Goal: Navigation & Orientation: Find specific page/section

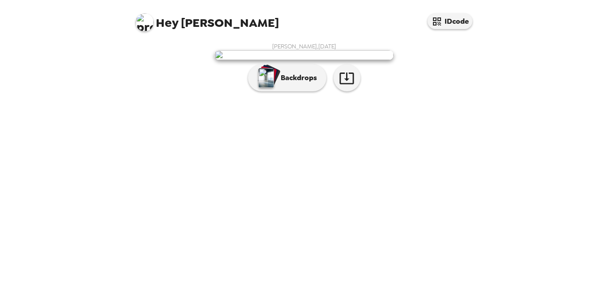
scroll to position [32, 0]
click at [297, 83] on p "Backdrops" at bounding box center [296, 78] width 41 height 11
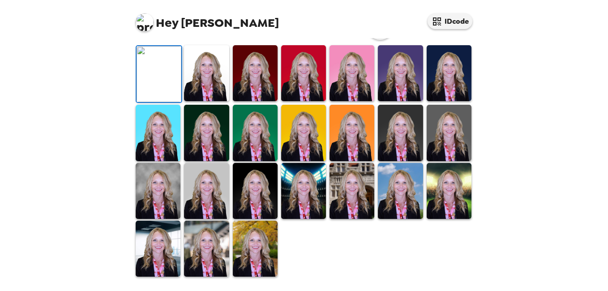
scroll to position [252, 0]
click at [391, 132] on img at bounding box center [400, 133] width 45 height 56
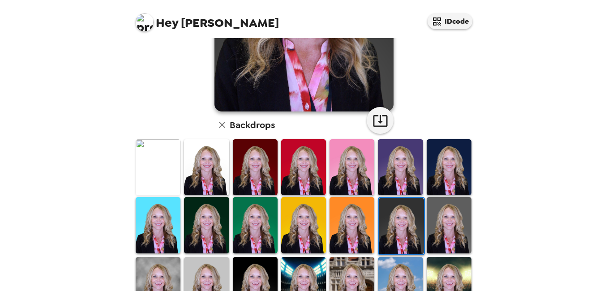
scroll to position [207, 0]
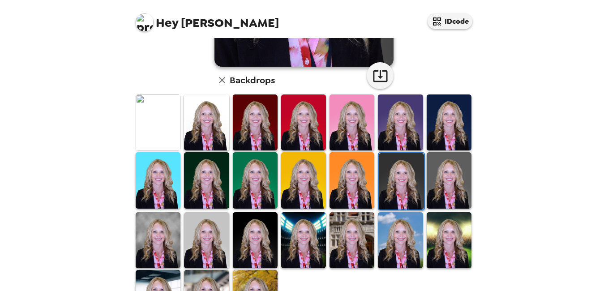
click at [163, 243] on img at bounding box center [158, 240] width 45 height 56
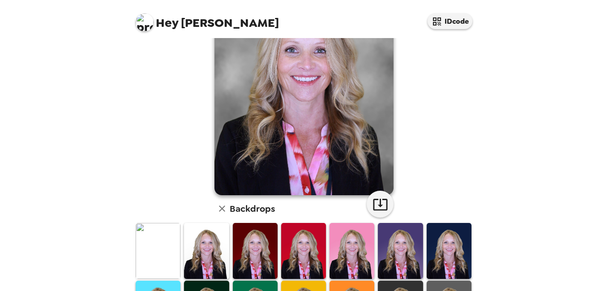
scroll to position [134, 0]
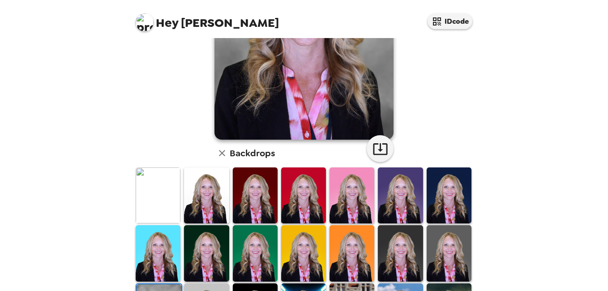
click at [405, 206] on img at bounding box center [400, 196] width 45 height 56
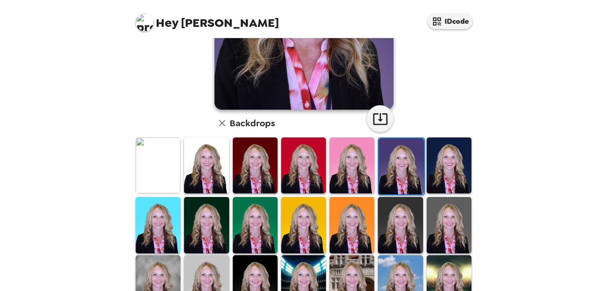
scroll to position [179, 0]
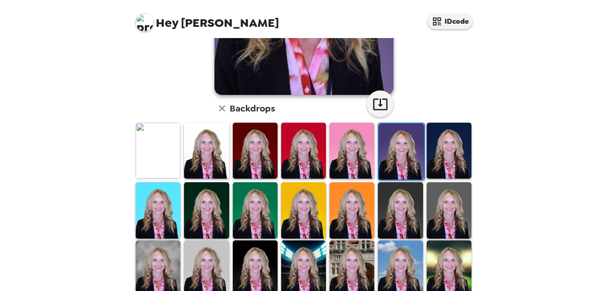
click at [207, 152] on img at bounding box center [206, 151] width 45 height 56
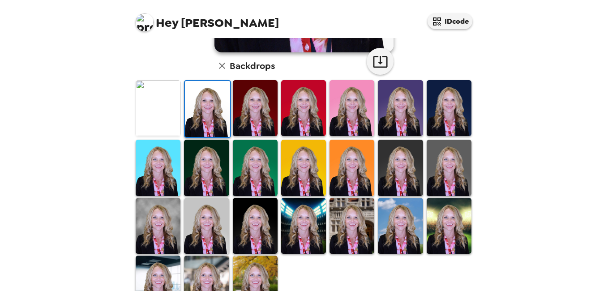
scroll to position [224, 0]
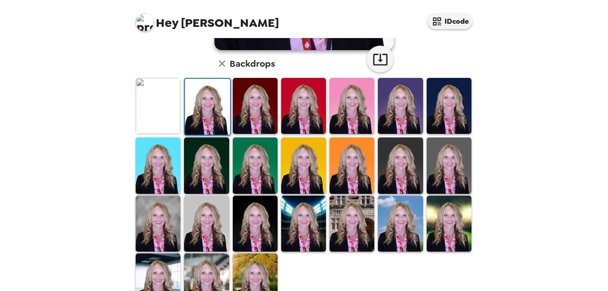
click at [445, 176] on img at bounding box center [449, 165] width 45 height 56
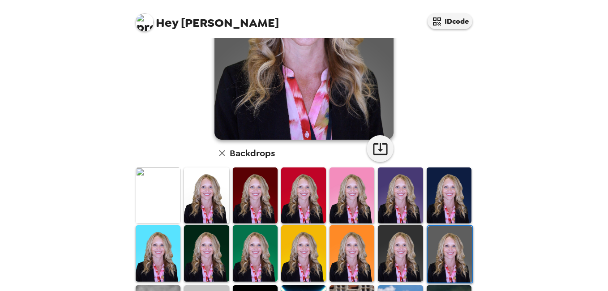
scroll to position [179, 0]
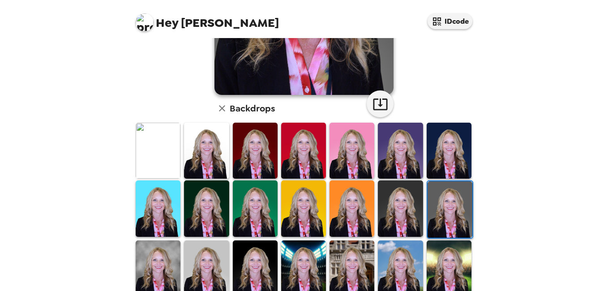
click at [400, 201] on img at bounding box center [400, 208] width 45 height 56
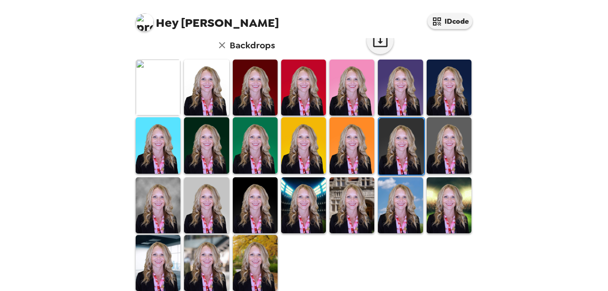
scroll to position [252, 0]
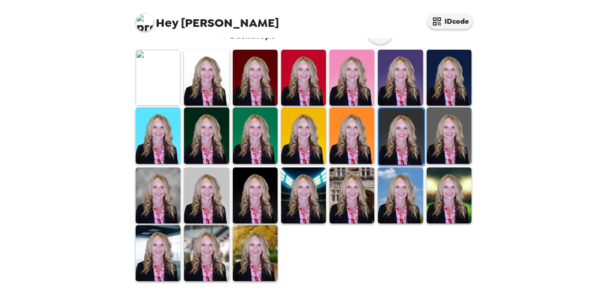
click at [204, 253] on img at bounding box center [206, 253] width 45 height 56
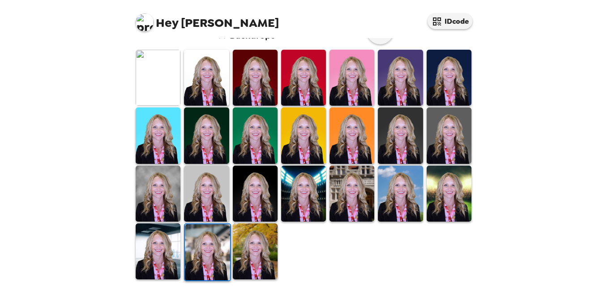
click at [196, 246] on img at bounding box center [207, 252] width 45 height 56
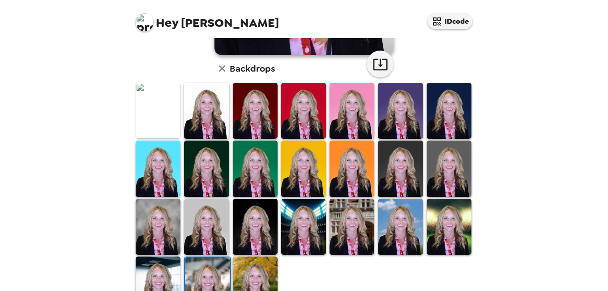
scroll to position [224, 0]
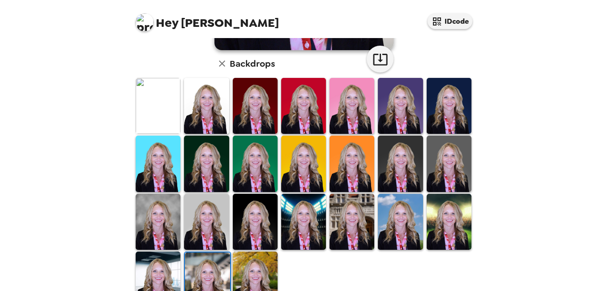
click at [399, 172] on img at bounding box center [400, 164] width 45 height 56
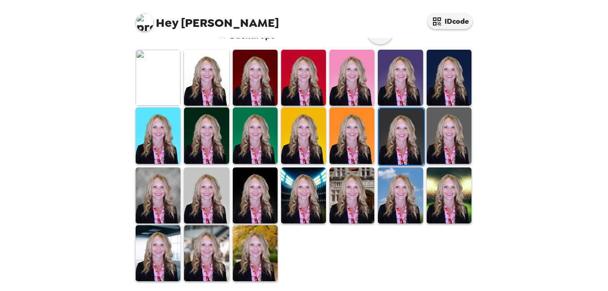
click at [159, 213] on img at bounding box center [158, 196] width 45 height 56
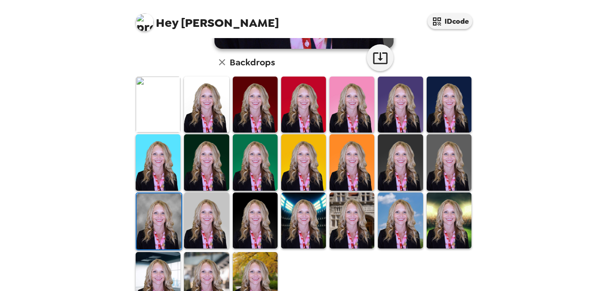
scroll to position [0, 0]
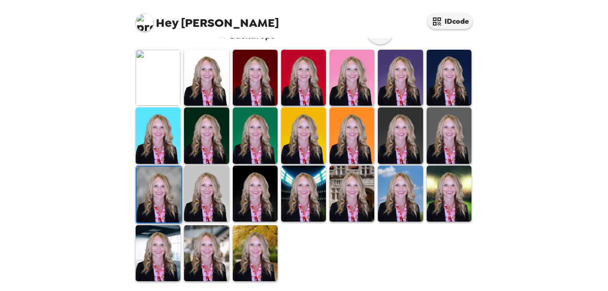
click at [201, 201] on img at bounding box center [206, 194] width 45 height 56
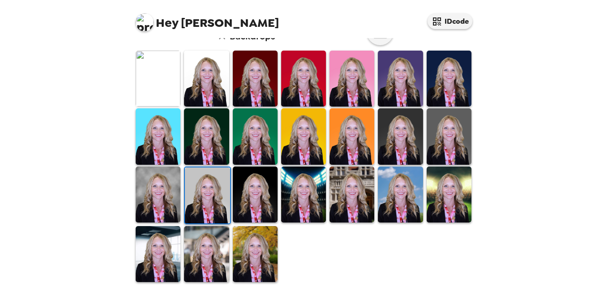
scroll to position [252, 0]
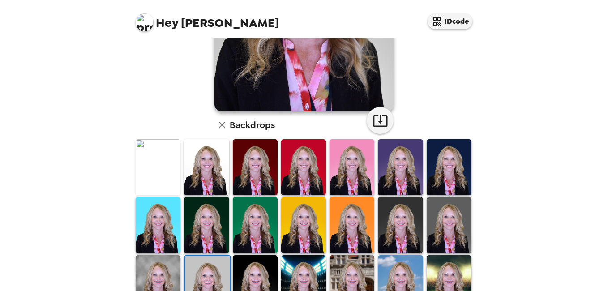
click at [438, 172] on img at bounding box center [449, 167] width 45 height 56
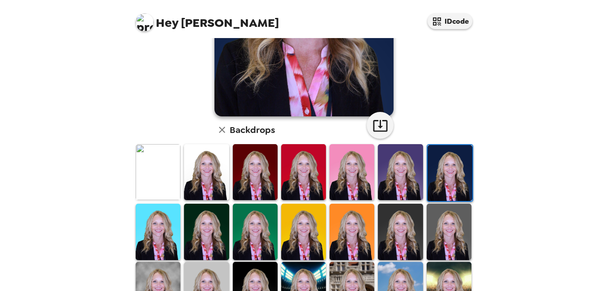
scroll to position [163, 0]
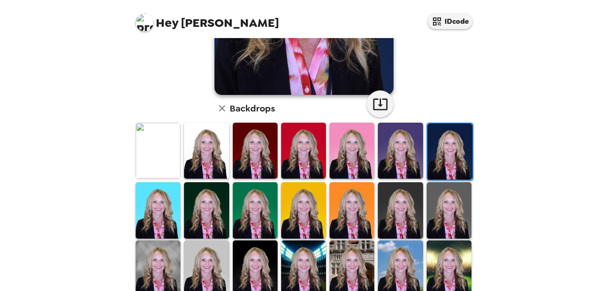
click at [392, 222] on img at bounding box center [400, 210] width 45 height 56
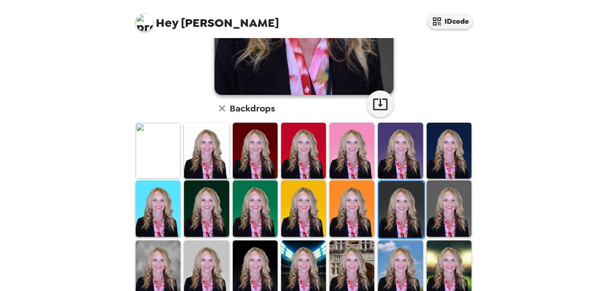
click at [430, 216] on img at bounding box center [449, 208] width 45 height 56
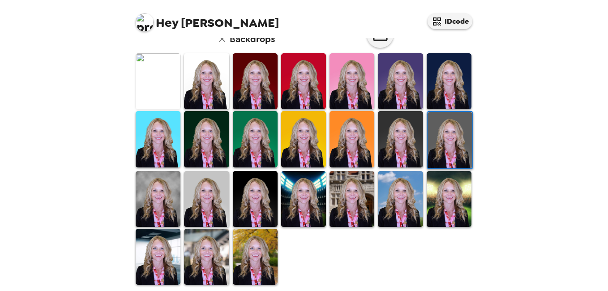
scroll to position [252, 0]
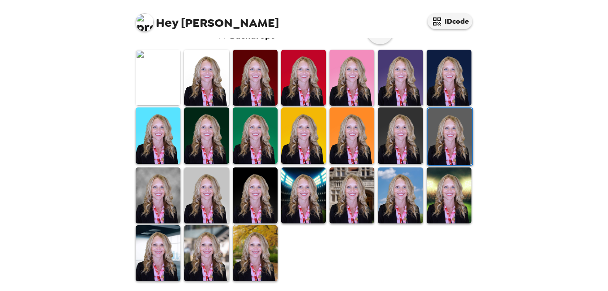
click at [165, 200] on img at bounding box center [158, 196] width 45 height 56
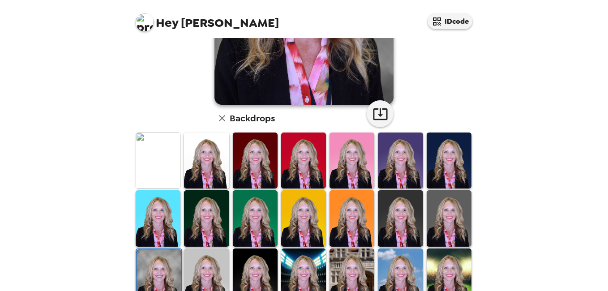
scroll to position [224, 0]
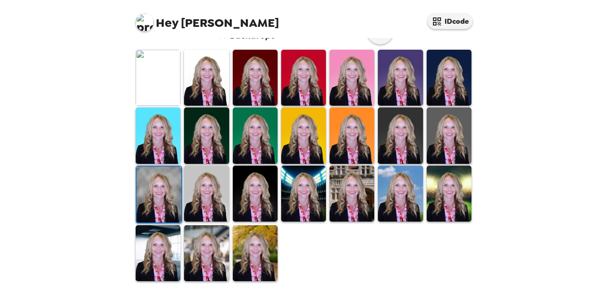
click at [154, 249] on img at bounding box center [158, 253] width 45 height 56
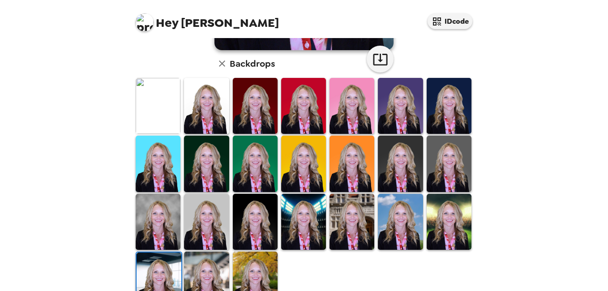
click at [220, 263] on img at bounding box center [206, 280] width 45 height 56
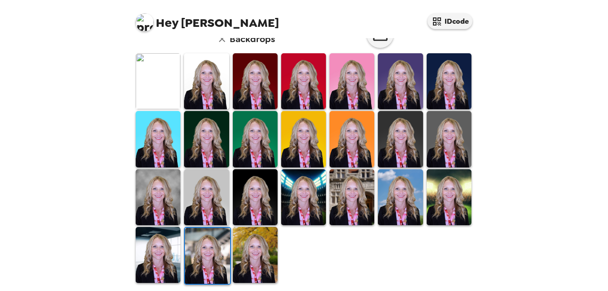
scroll to position [252, 0]
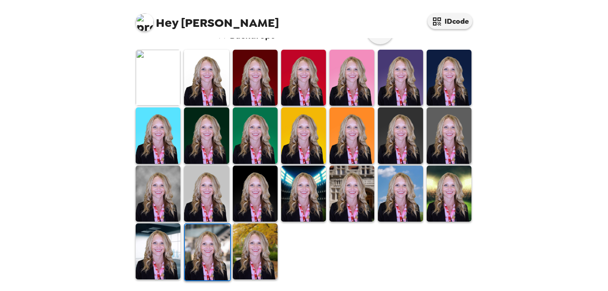
click at [258, 206] on img at bounding box center [255, 194] width 45 height 56
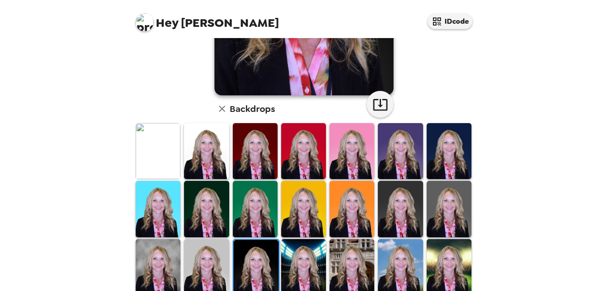
scroll to position [179, 0]
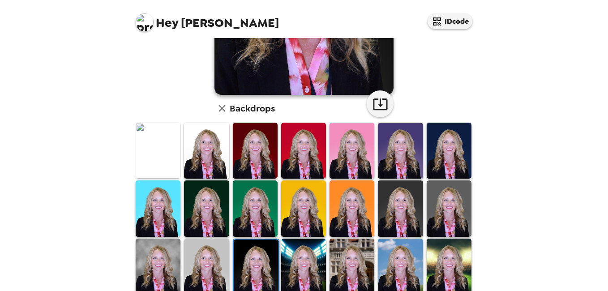
click at [306, 167] on img at bounding box center [303, 151] width 45 height 56
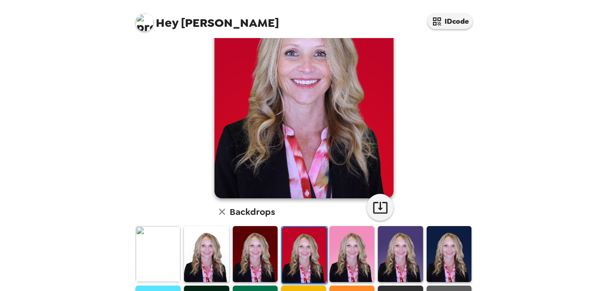
scroll to position [90, 0]
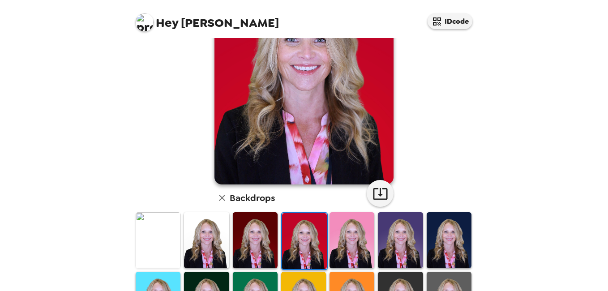
click at [254, 229] on img at bounding box center [255, 240] width 45 height 56
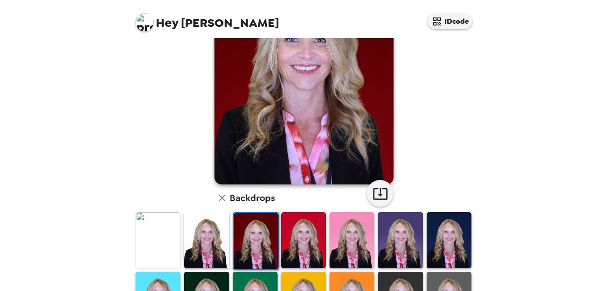
click at [345, 243] on img at bounding box center [352, 240] width 45 height 56
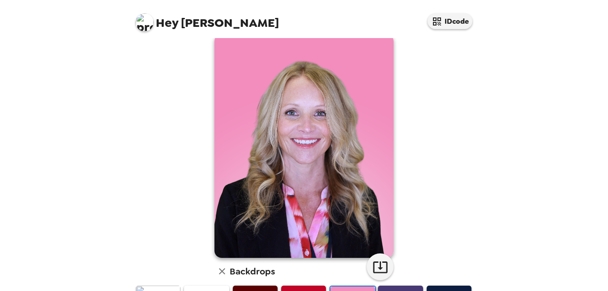
scroll to position [0, 0]
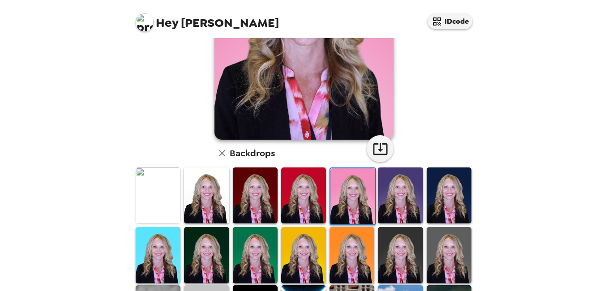
click at [389, 207] on img at bounding box center [400, 196] width 45 height 56
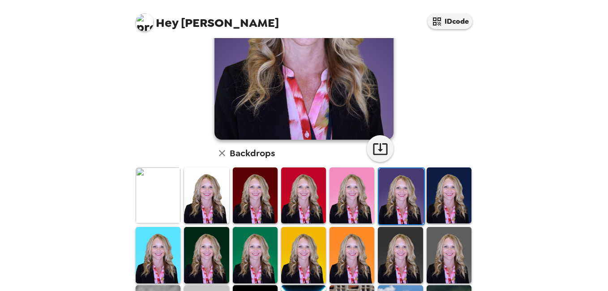
click at [452, 207] on img at bounding box center [449, 196] width 45 height 56
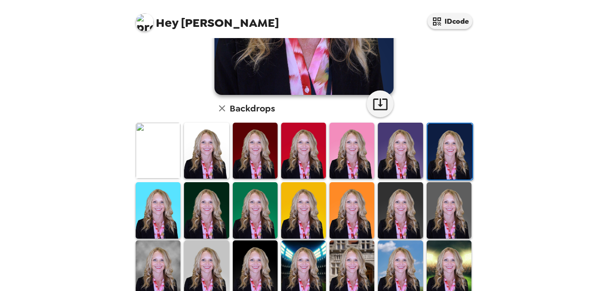
click at [407, 223] on img at bounding box center [400, 210] width 45 height 56
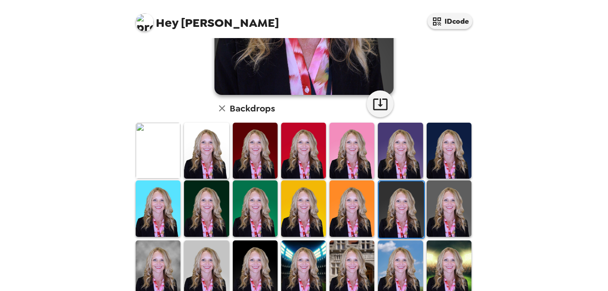
click at [439, 220] on img at bounding box center [449, 208] width 45 height 56
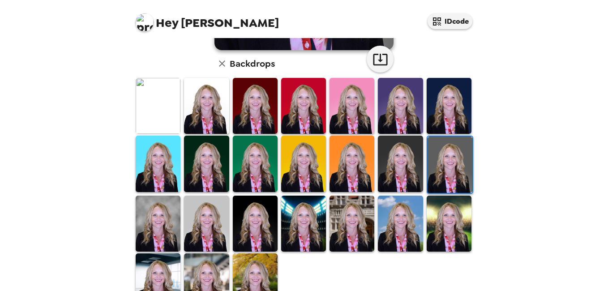
click at [203, 219] on img at bounding box center [206, 224] width 45 height 56
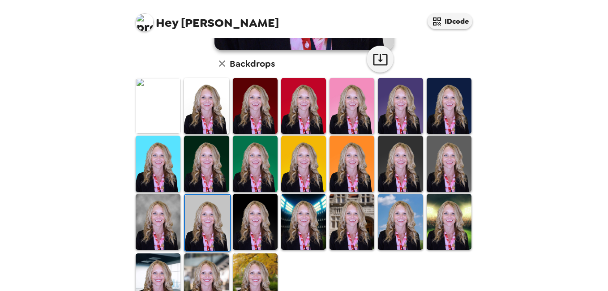
click at [163, 220] on img at bounding box center [158, 222] width 45 height 56
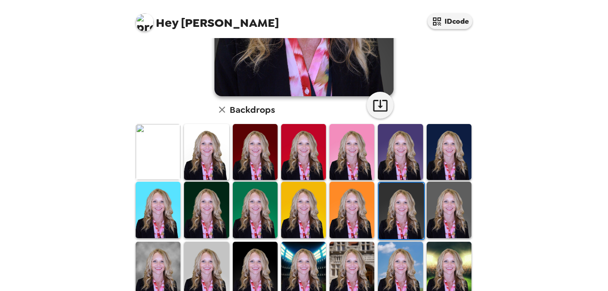
scroll to position [179, 0]
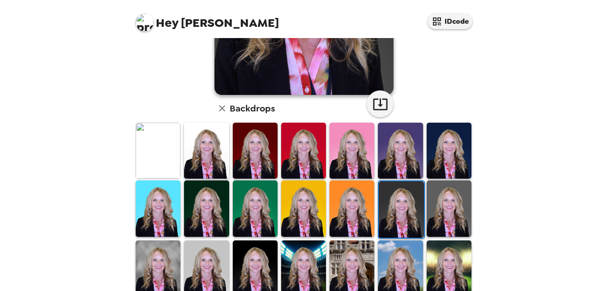
click at [150, 258] on img at bounding box center [158, 269] width 45 height 56
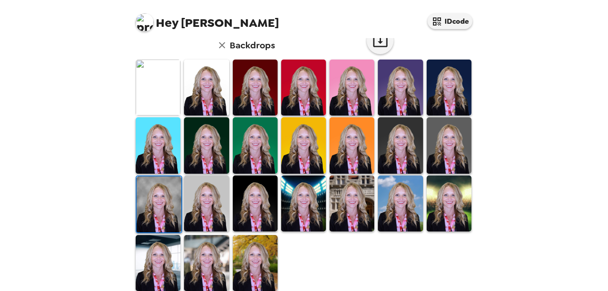
scroll to position [252, 0]
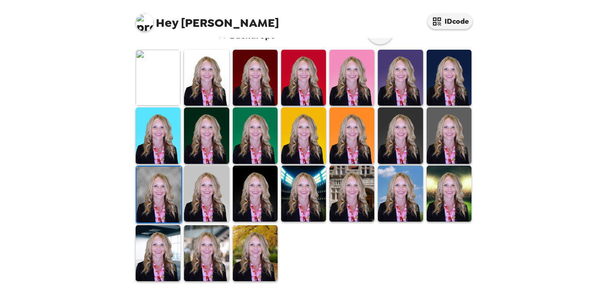
click at [207, 245] on img at bounding box center [206, 253] width 45 height 56
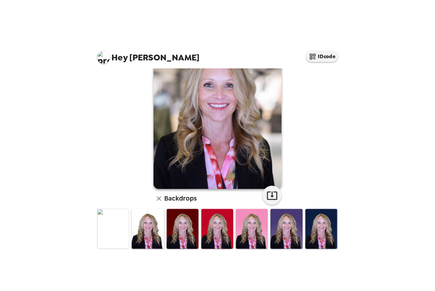
scroll to position [90, 0]
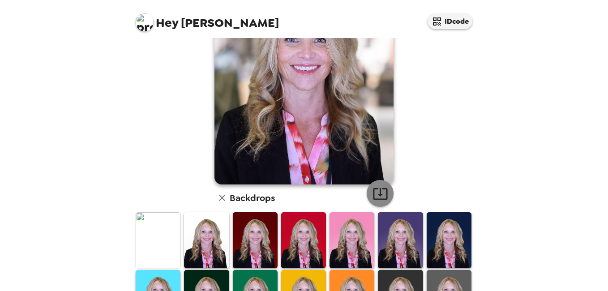
click at [379, 194] on icon "button" at bounding box center [380, 194] width 14 height 12
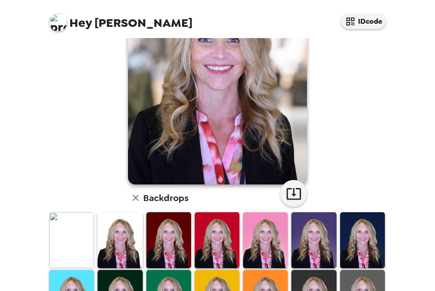
scroll to position [0, 0]
